Goal: Transaction & Acquisition: Purchase product/service

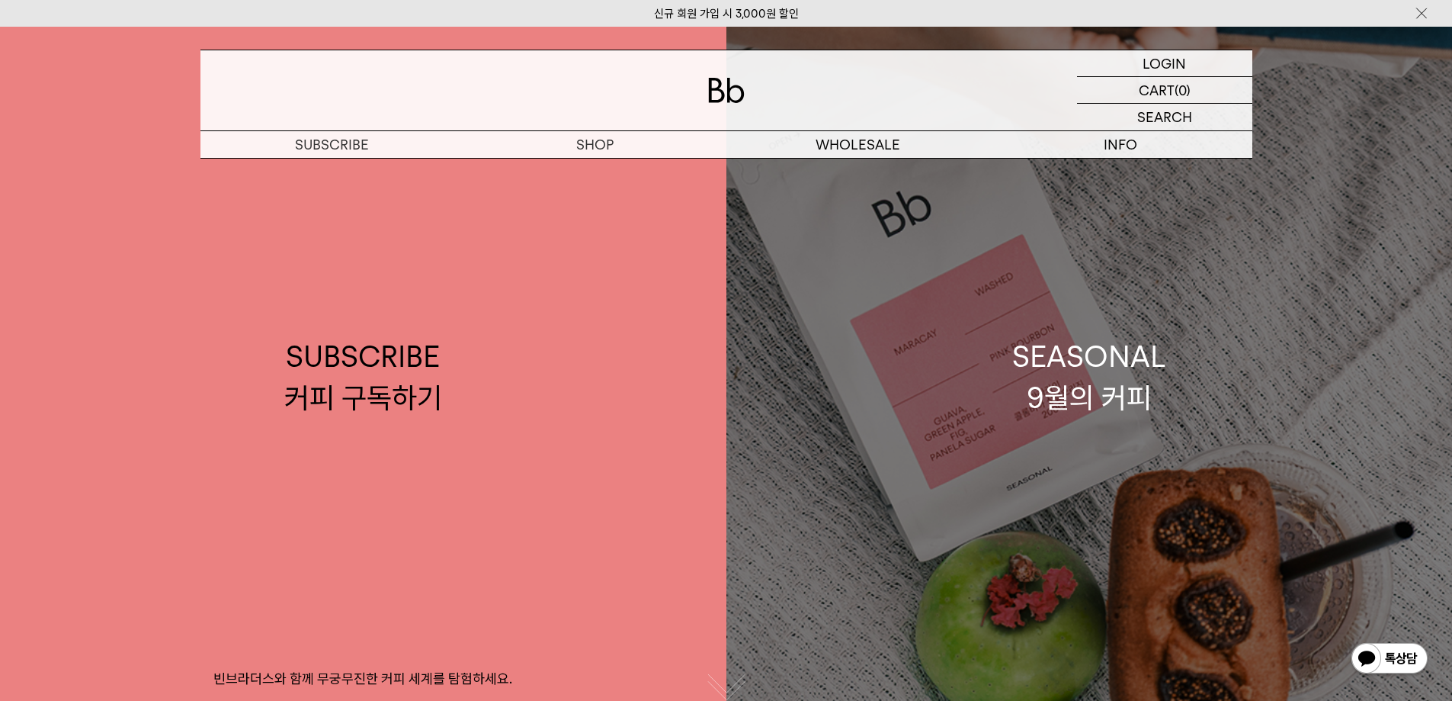
click at [1247, 374] on link "SEASONAL 9월의 커피" at bounding box center [1090, 377] width 727 height 701
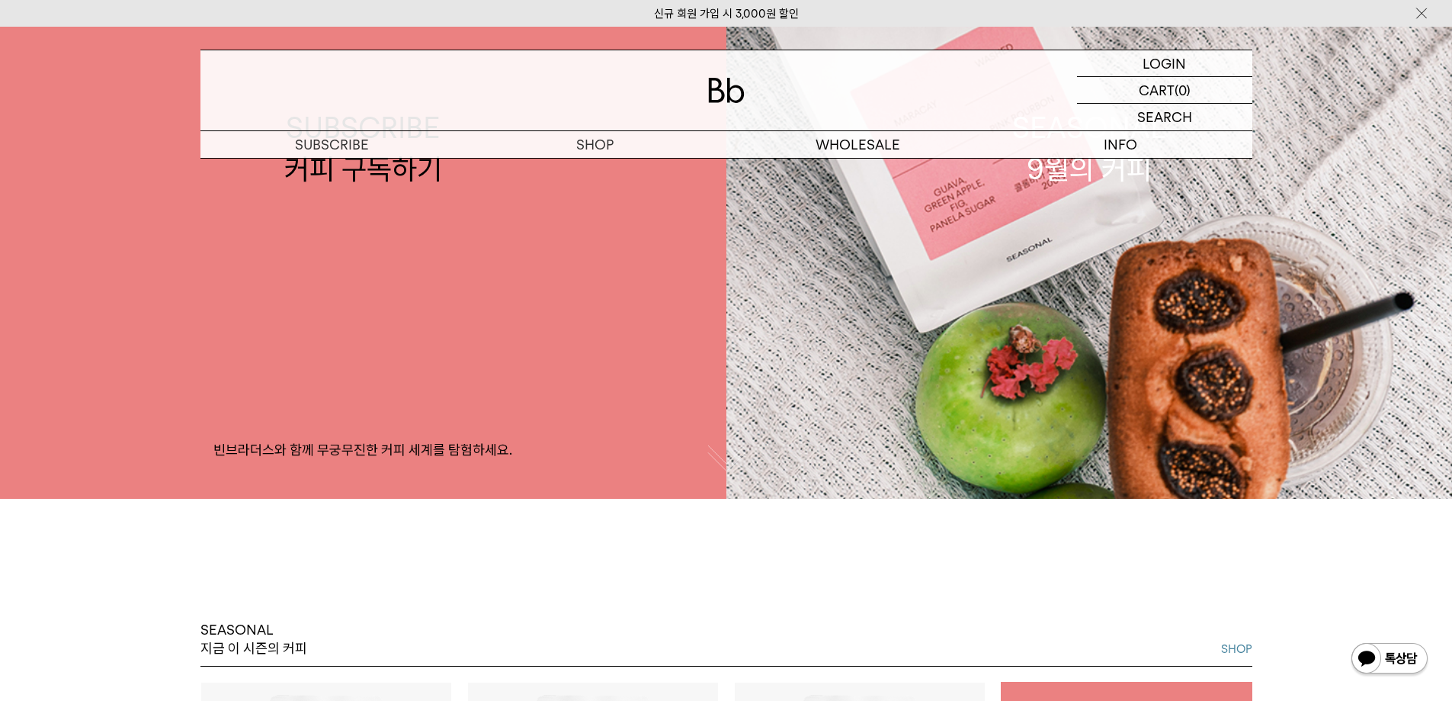
scroll to position [686, 0]
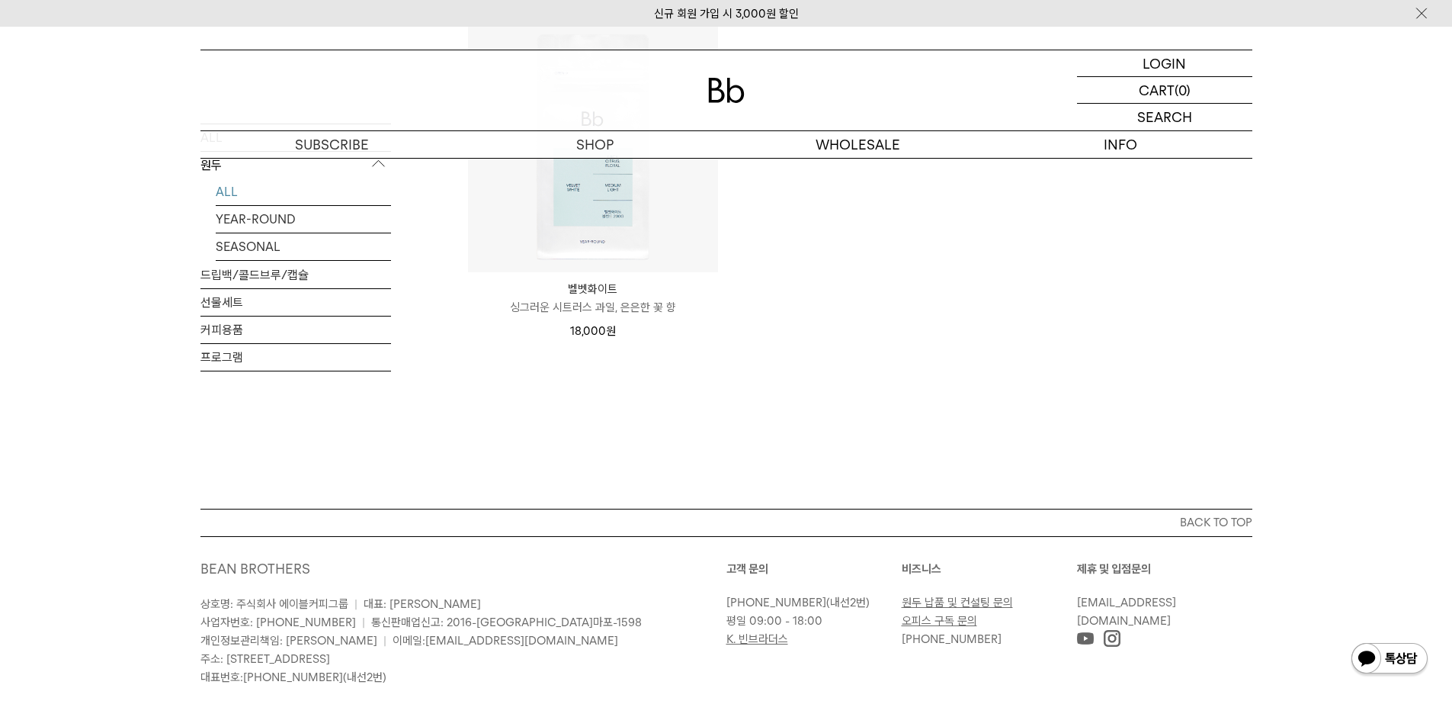
scroll to position [1449, 0]
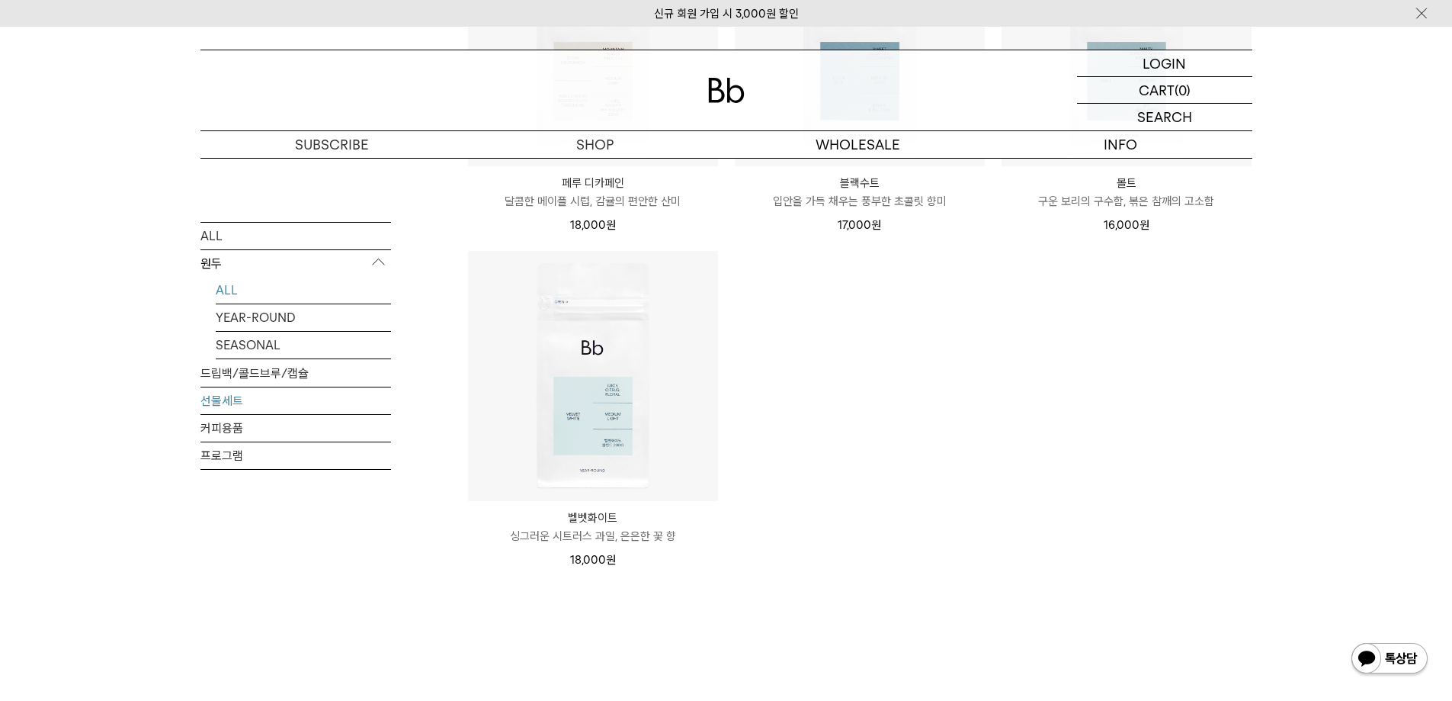
click at [234, 392] on link "선물세트" at bounding box center [296, 400] width 191 height 27
click at [233, 399] on link "선물세트" at bounding box center [296, 400] width 191 height 27
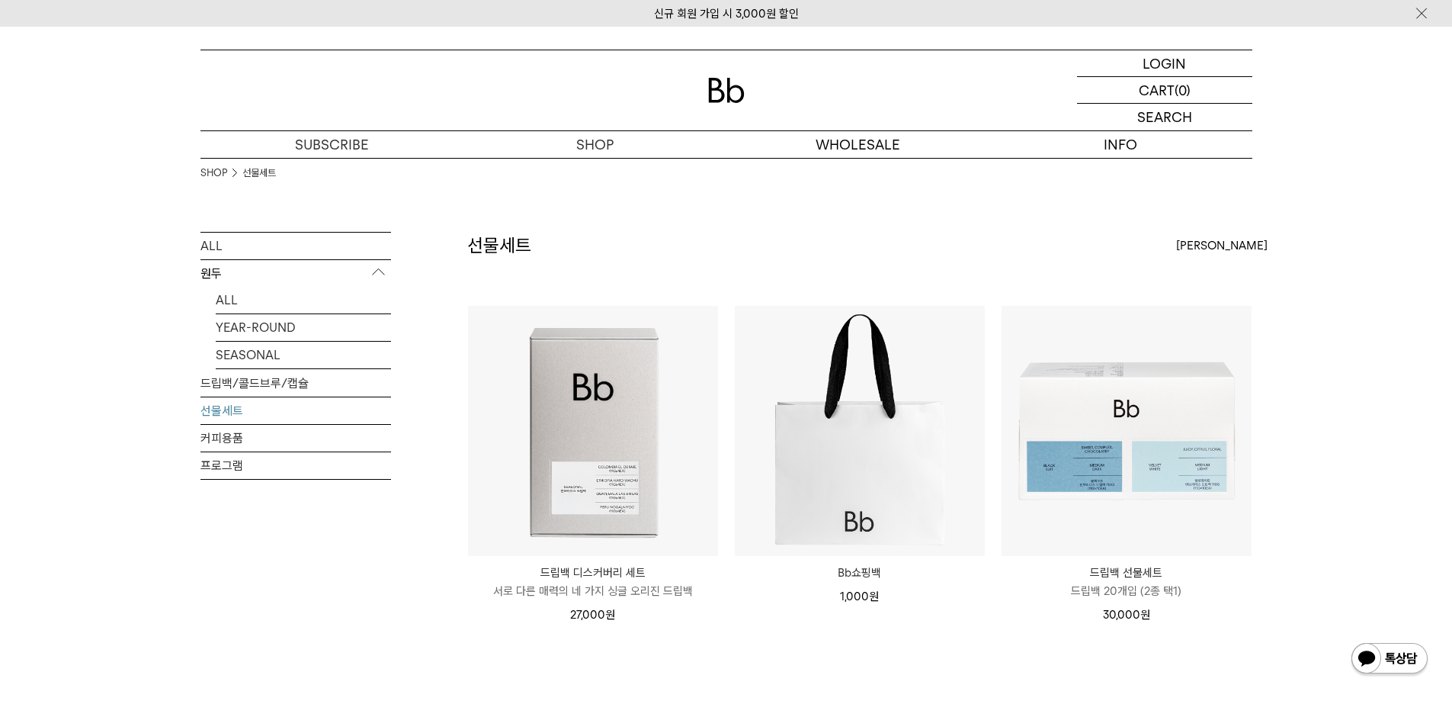
scroll to position [152, 0]
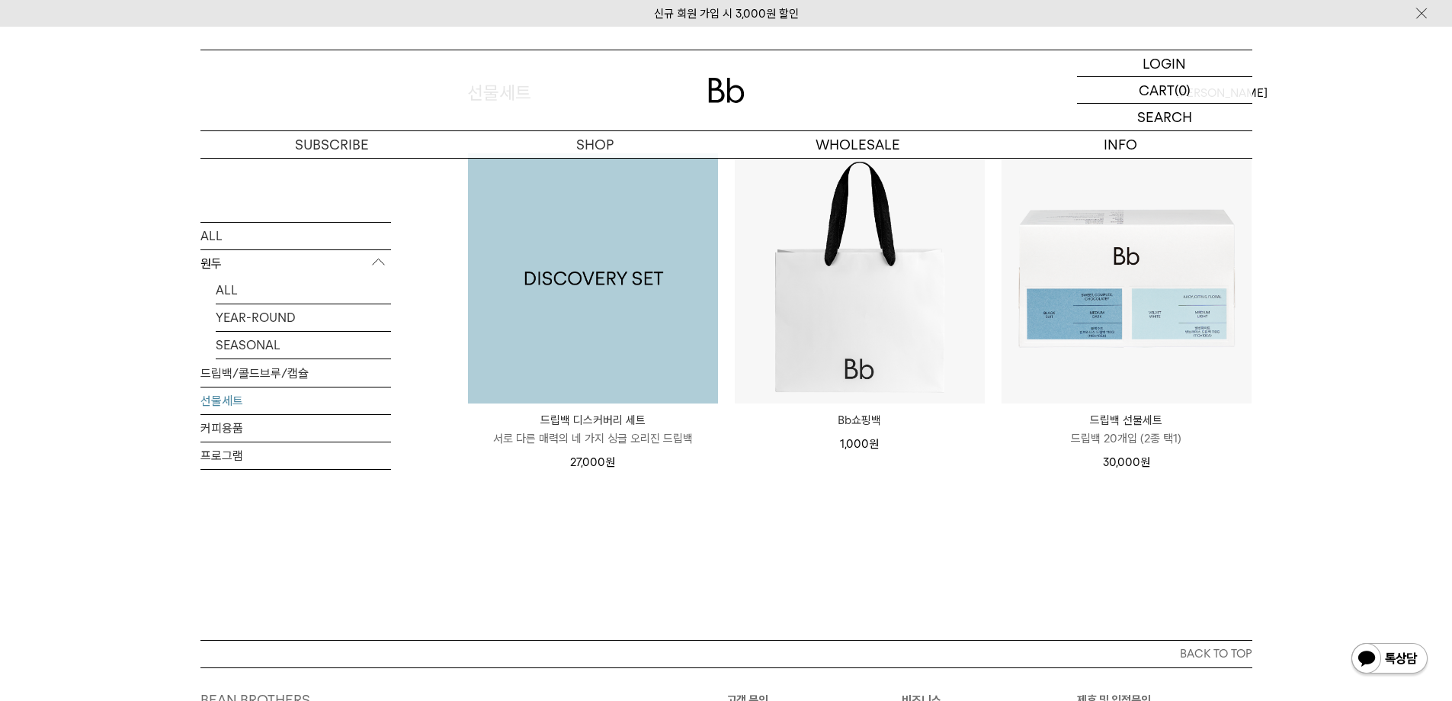
click at [586, 303] on img at bounding box center [593, 278] width 250 height 250
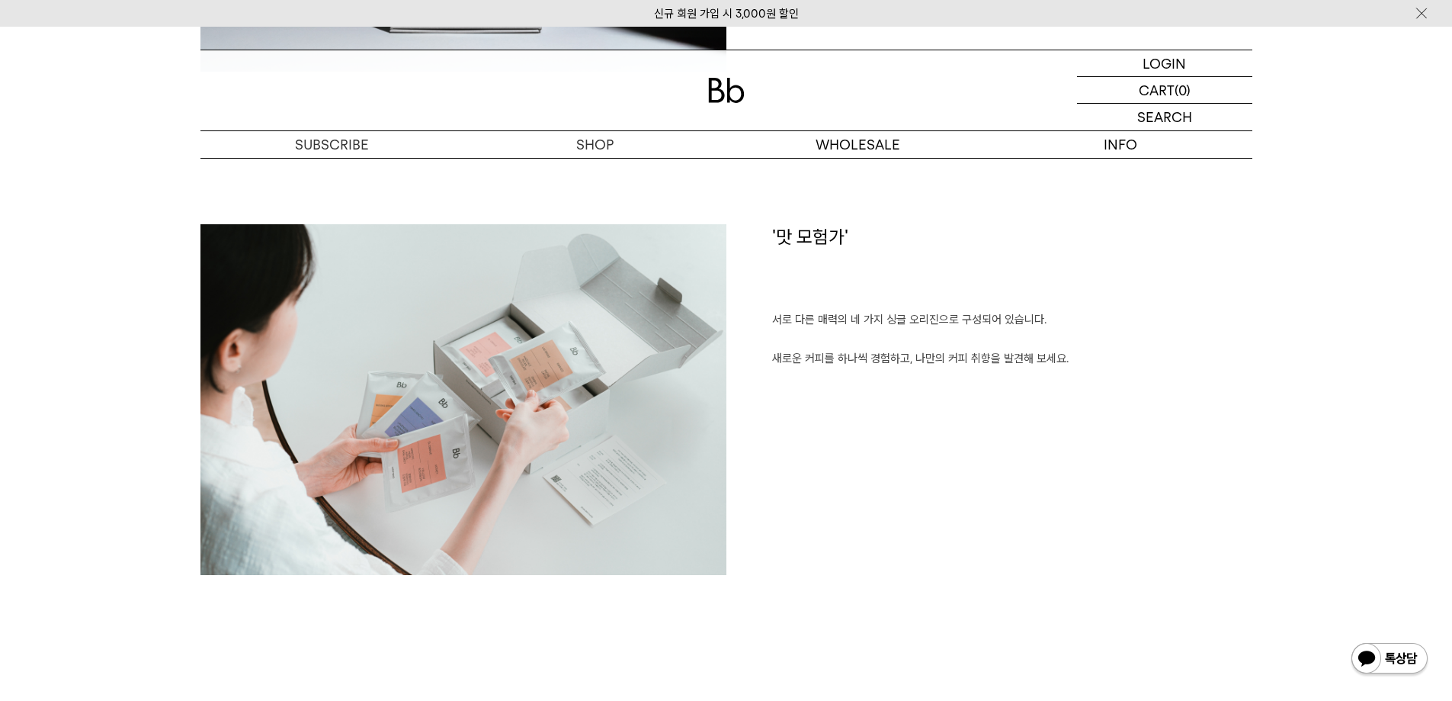
scroll to position [765, 0]
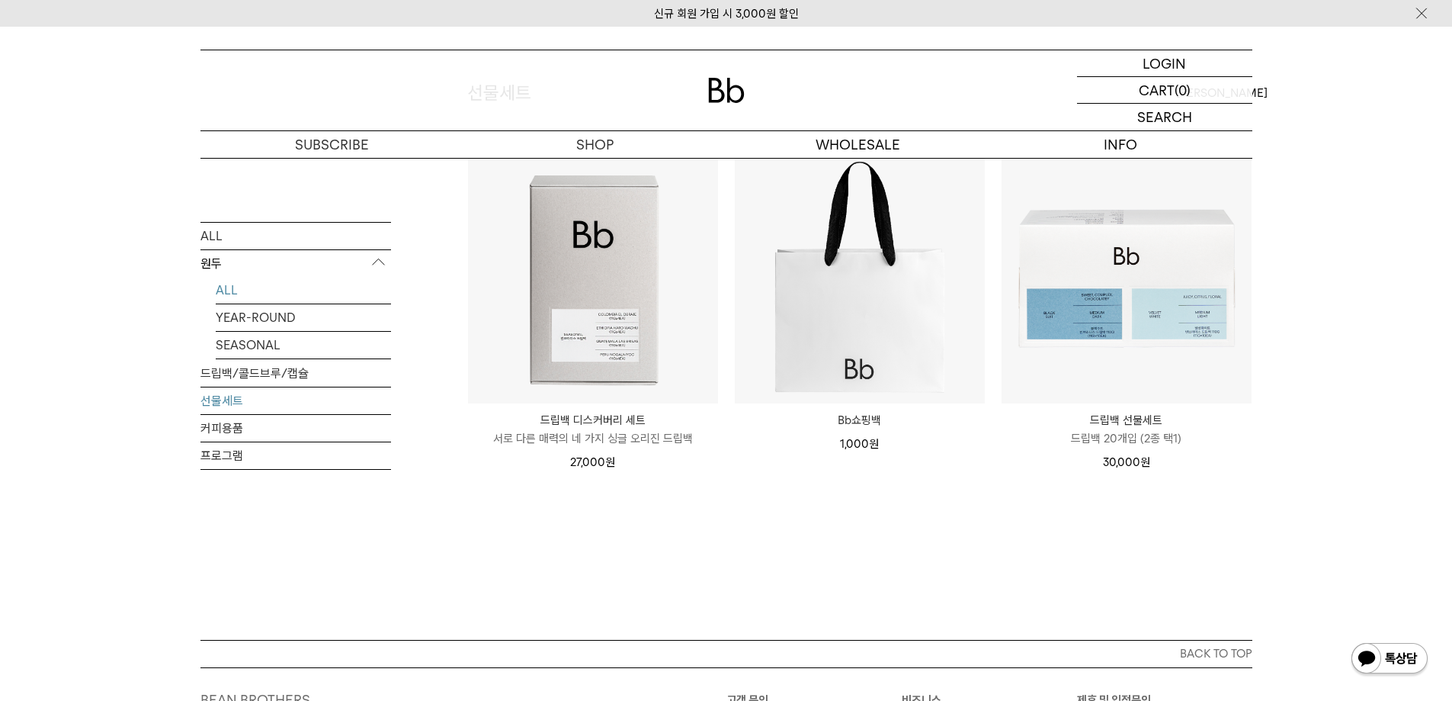
click at [223, 287] on link "ALL" at bounding box center [303, 289] width 175 height 27
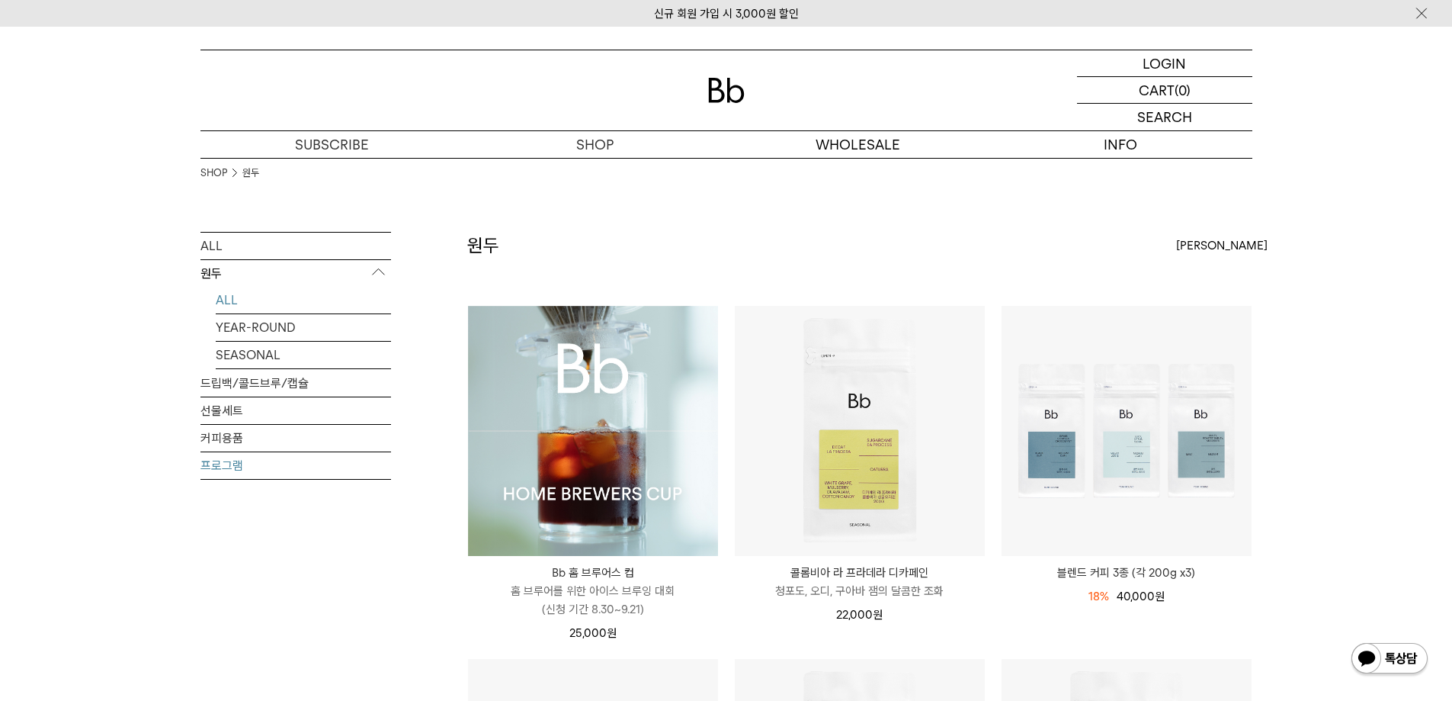
click at [210, 464] on link "프로그램" at bounding box center [296, 465] width 191 height 27
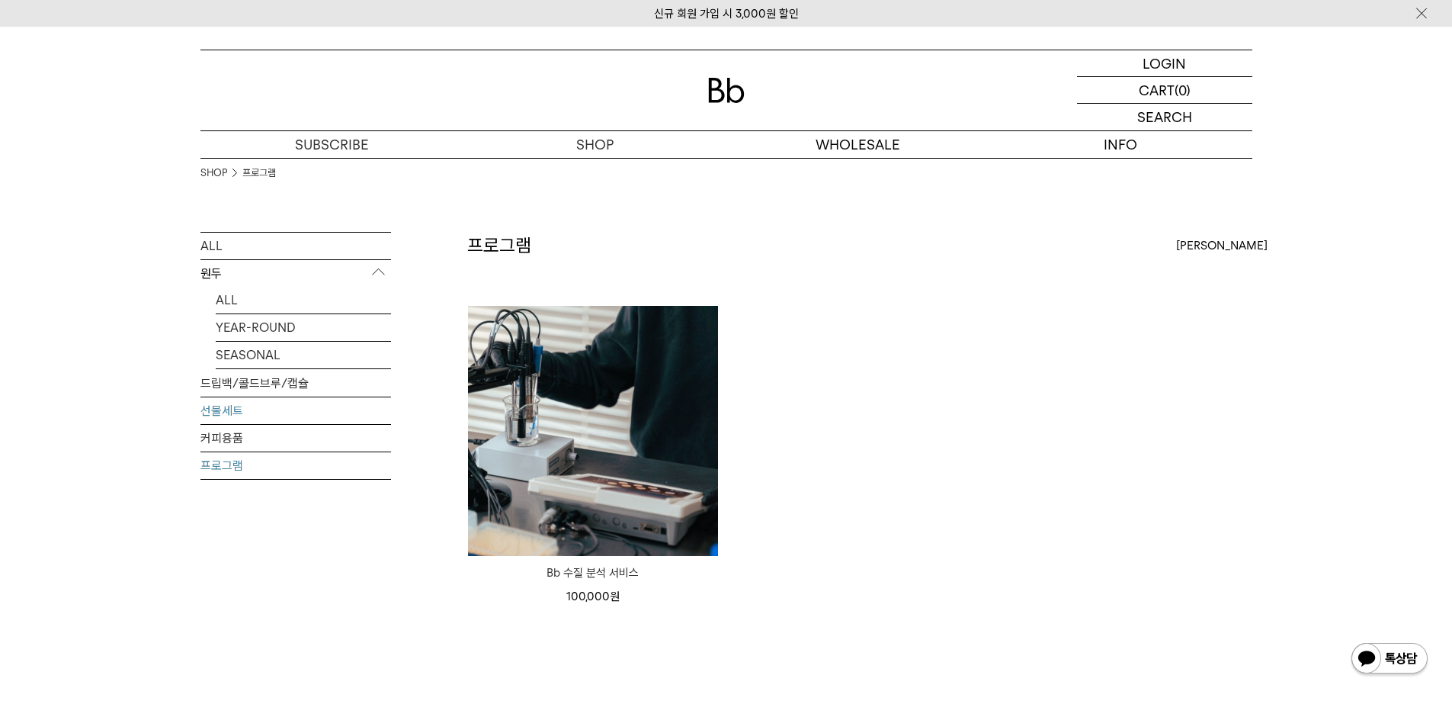
click at [229, 410] on link "선물세트" at bounding box center [296, 410] width 191 height 27
click at [221, 405] on link "선물세트" at bounding box center [296, 410] width 191 height 27
click at [213, 412] on link "선물세트" at bounding box center [296, 410] width 191 height 27
